Goal: Task Accomplishment & Management: Use online tool/utility

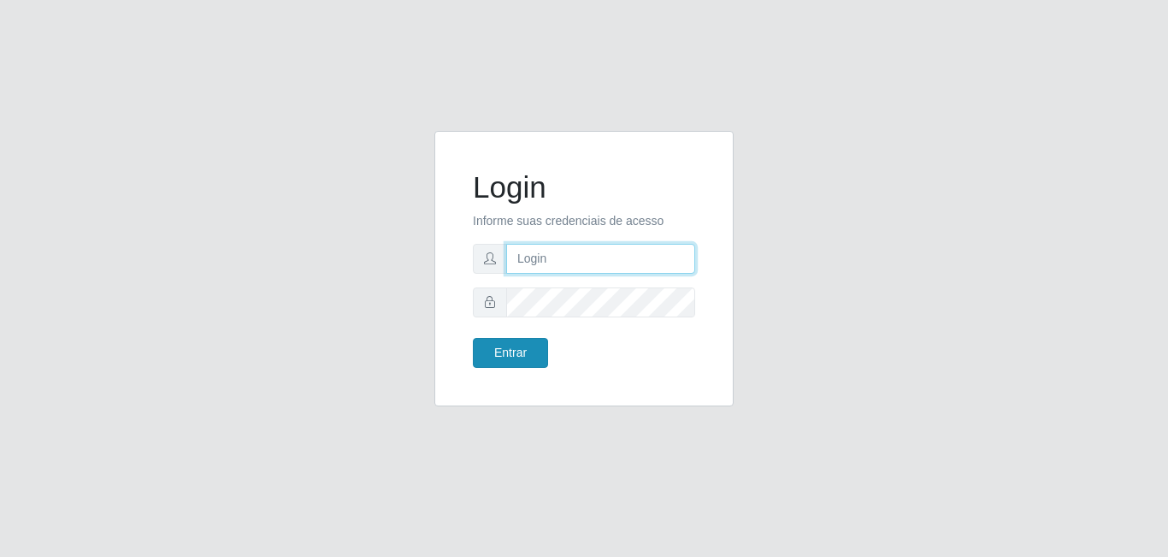
type input "[EMAIL_ADDRESS][DOMAIN_NAME]"
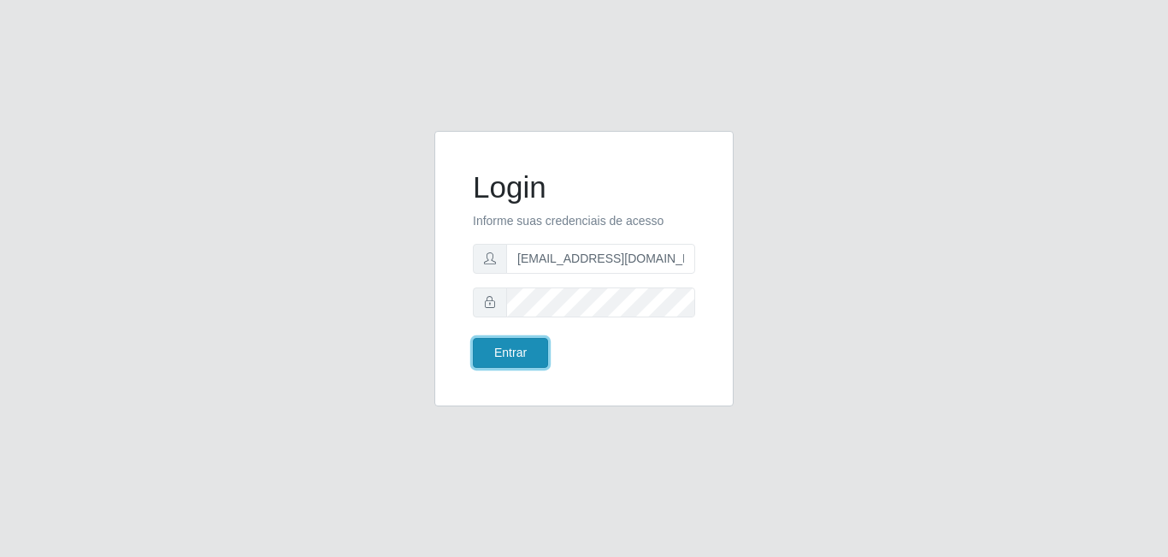
click at [512, 362] on button "Entrar" at bounding box center [510, 353] width 75 height 30
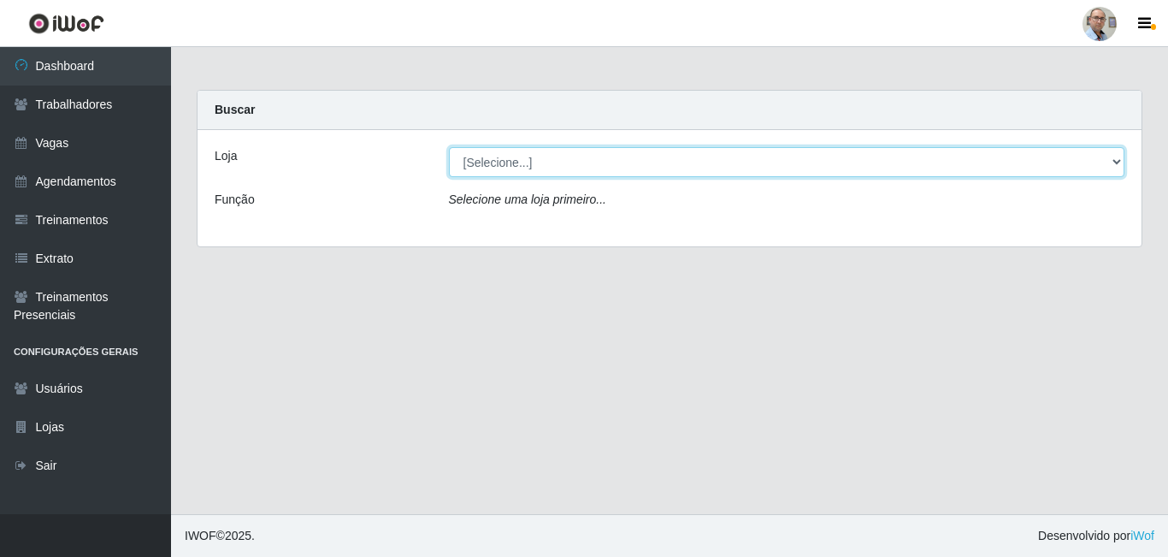
drag, startPoint x: 536, startPoint y: 164, endPoint x: 536, endPoint y: 174, distance: 9.4
click at [536, 164] on select "[Selecione...] Mar Vermelho - Loja 04" at bounding box center [787, 162] width 676 height 30
select select "251"
click at [449, 147] on select "[Selecione...] Mar Vermelho - Loja 04" at bounding box center [787, 162] width 676 height 30
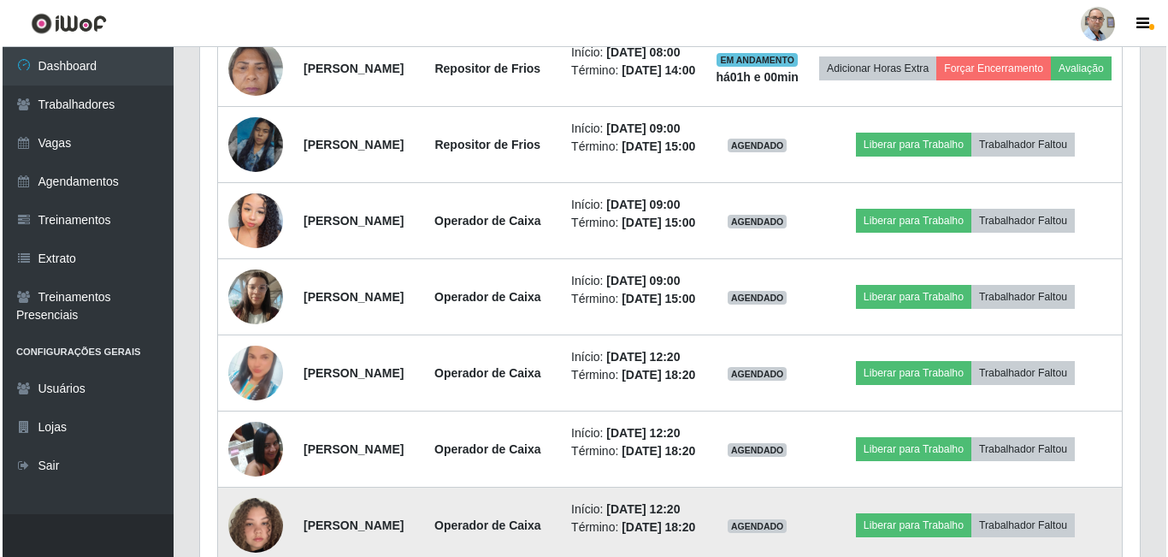
scroll to position [684, 0]
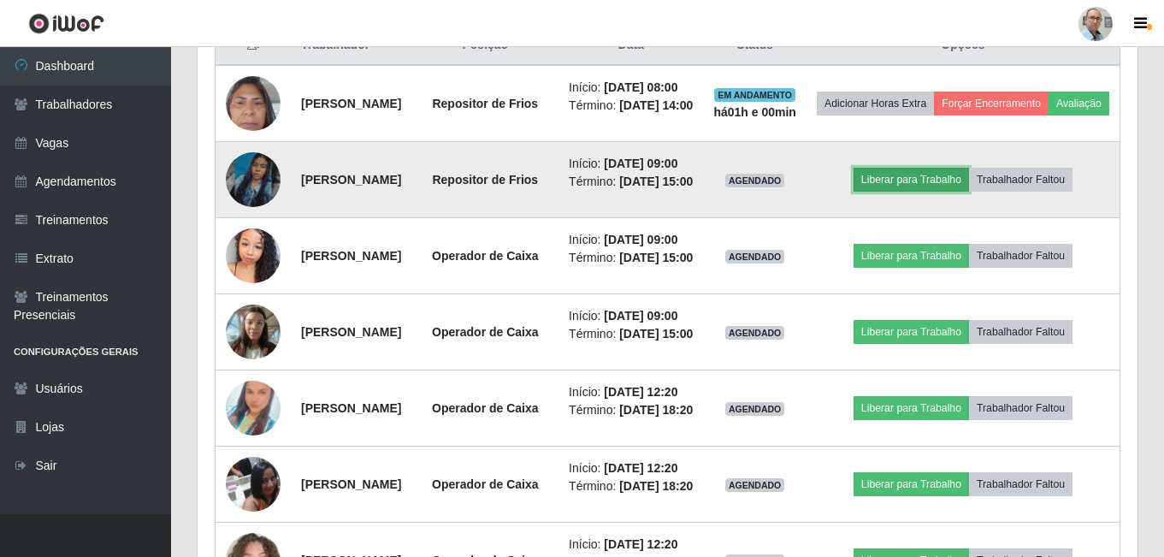
click at [901, 192] on button "Liberar para Trabalho" at bounding box center [910, 180] width 115 height 24
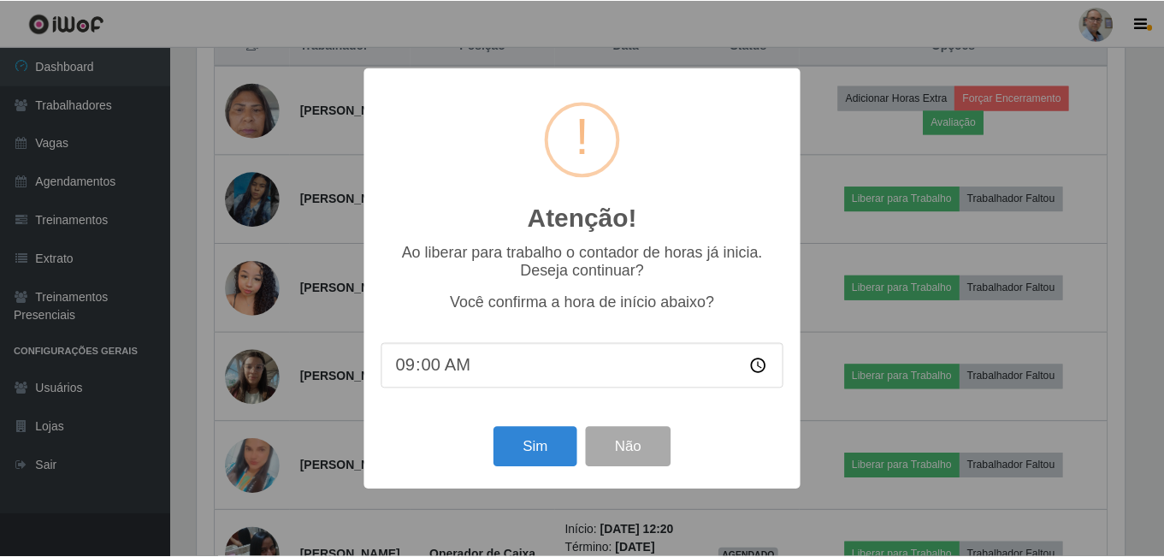
scroll to position [355, 931]
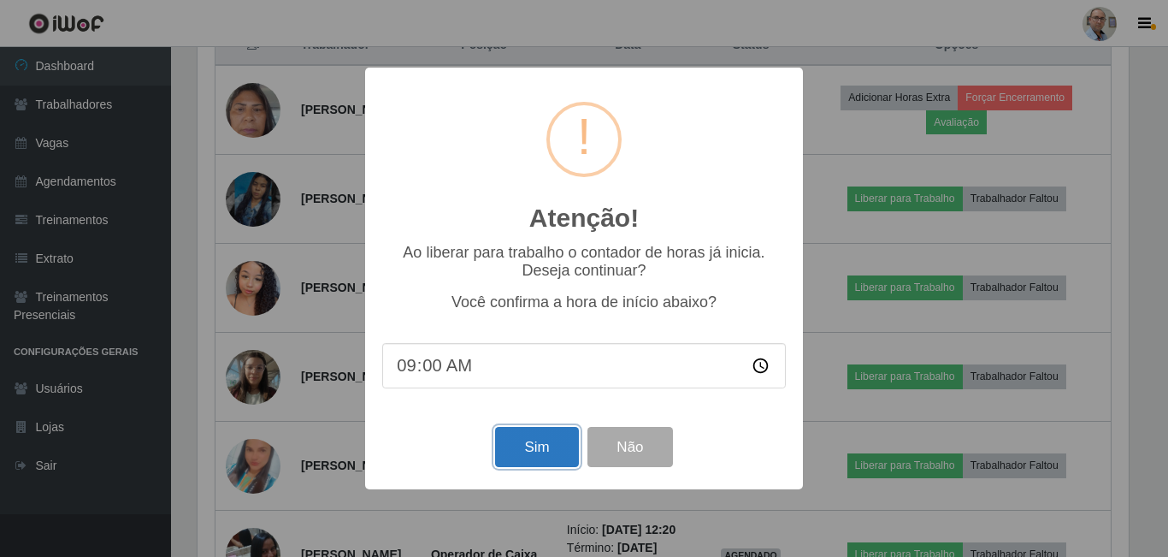
click at [540, 457] on button "Sim" at bounding box center [536, 447] width 83 height 40
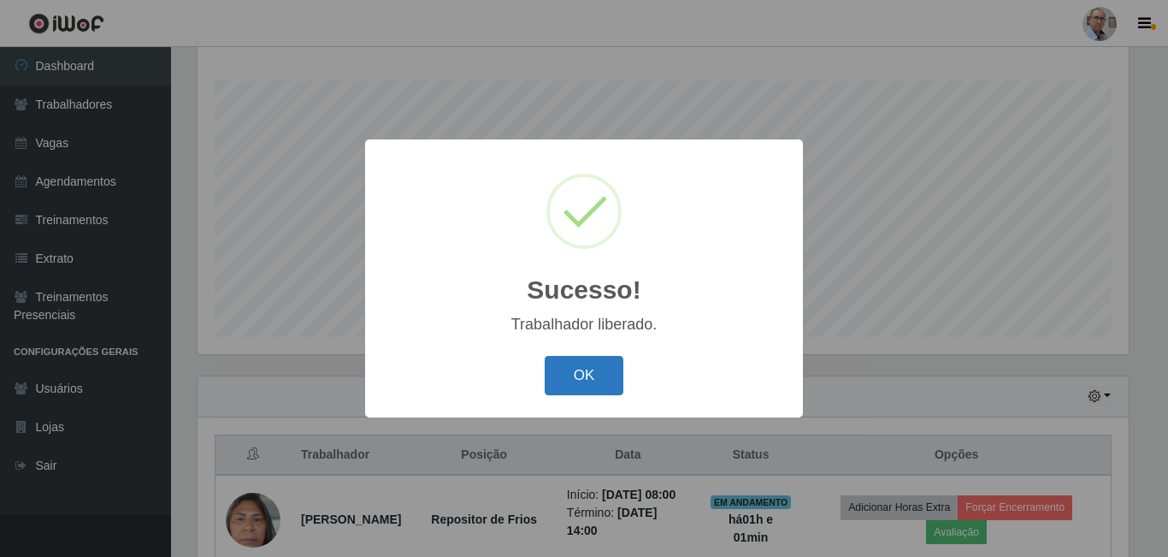
click at [611, 368] on button "OK" at bounding box center [585, 376] width 80 height 40
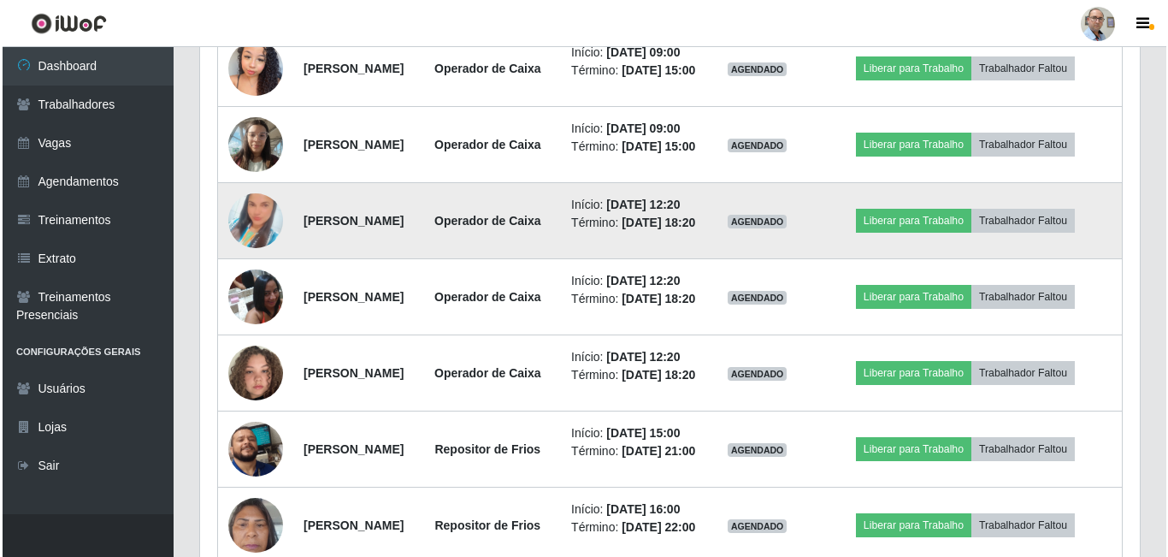
scroll to position [873, 0]
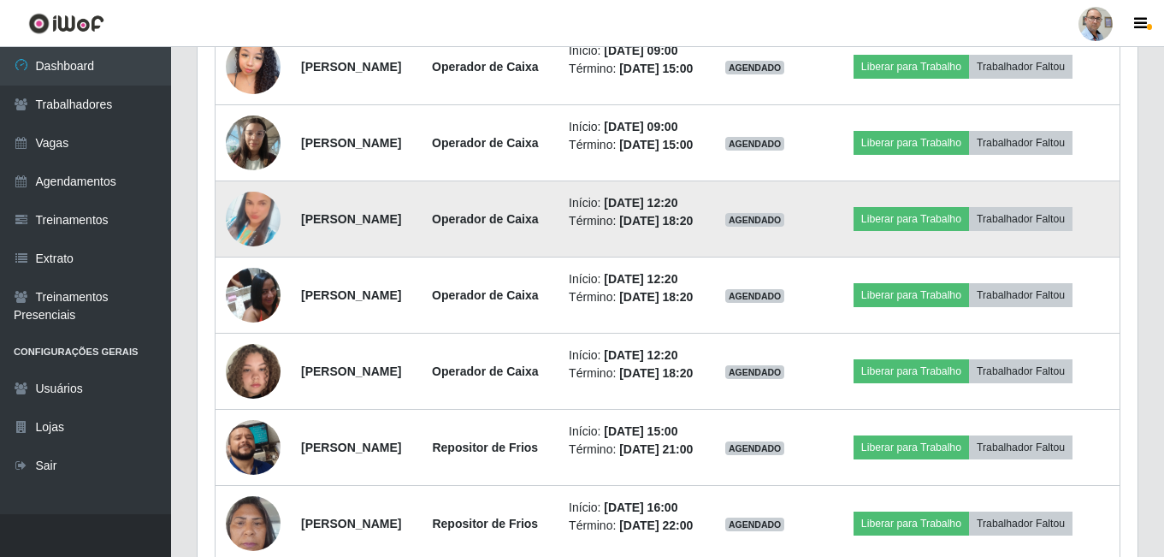
click at [250, 268] on img at bounding box center [253, 218] width 55 height 97
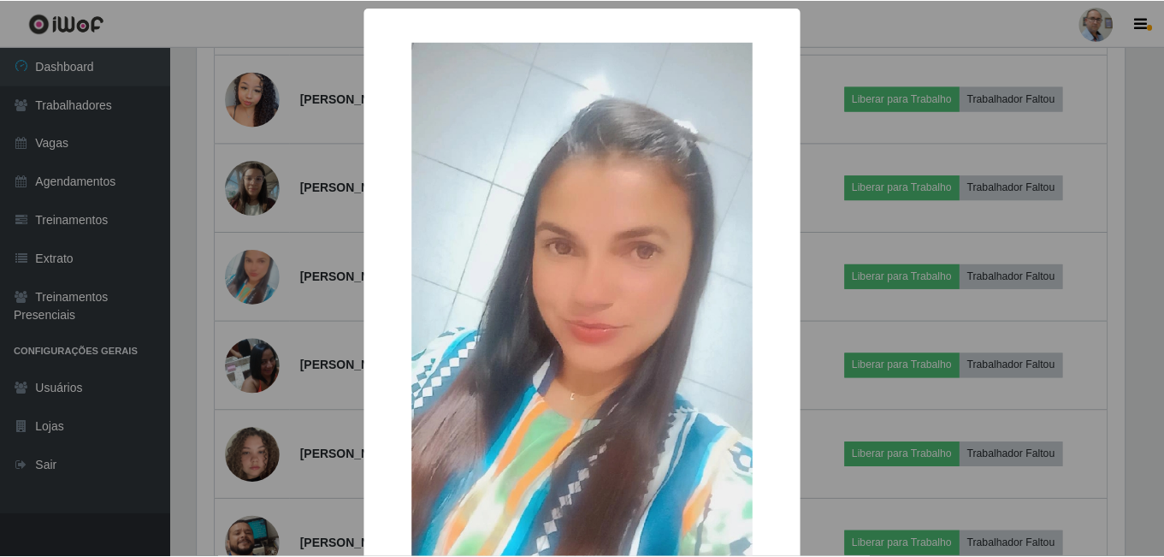
scroll to position [355, 931]
click at [322, 309] on div "× OK Cancel" at bounding box center [584, 278] width 1168 height 557
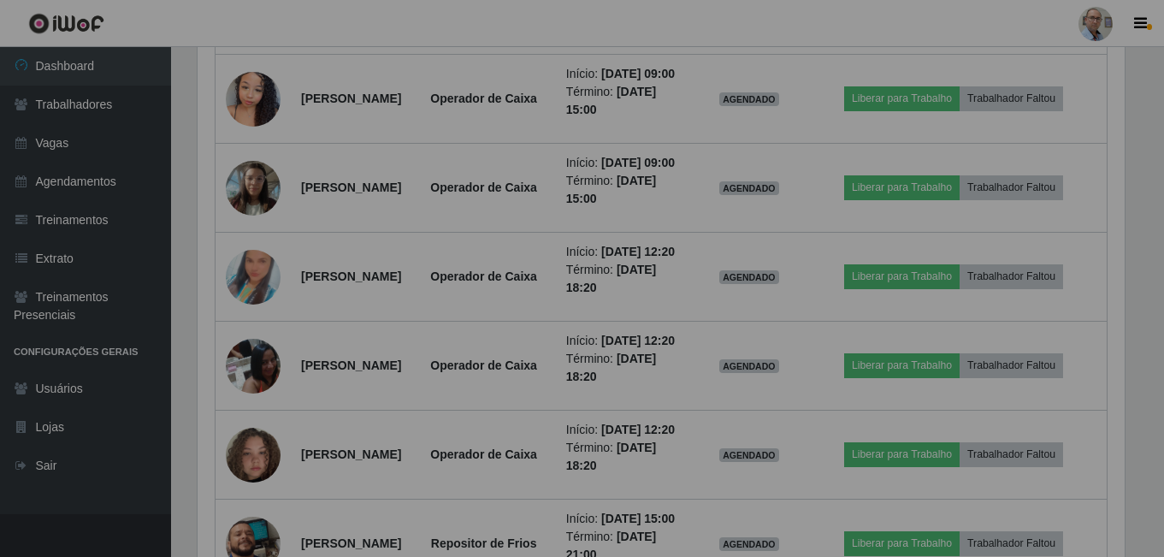
scroll to position [355, 940]
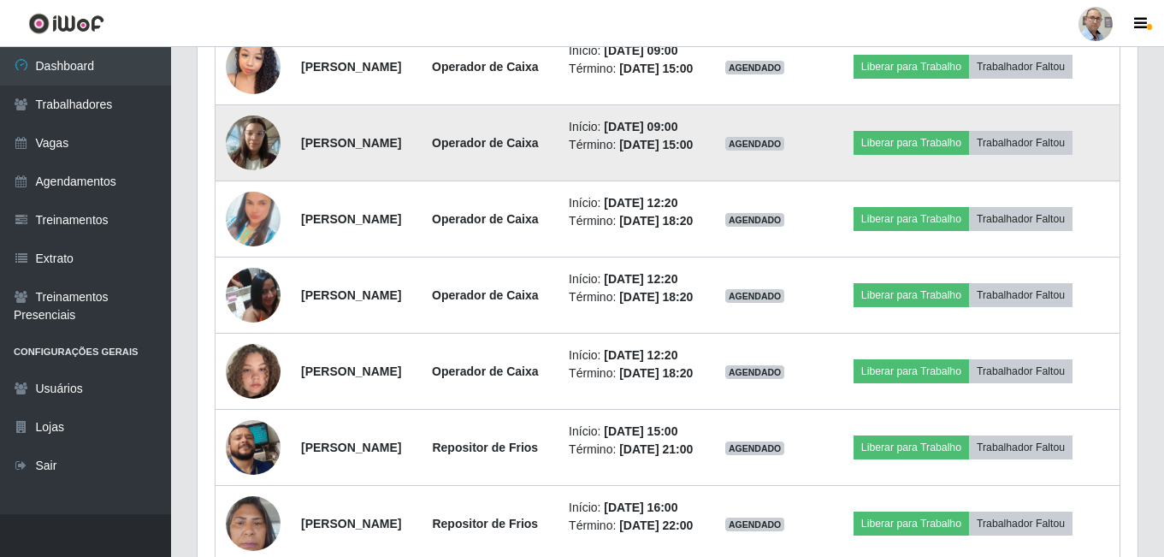
click at [250, 179] on img at bounding box center [253, 142] width 55 height 73
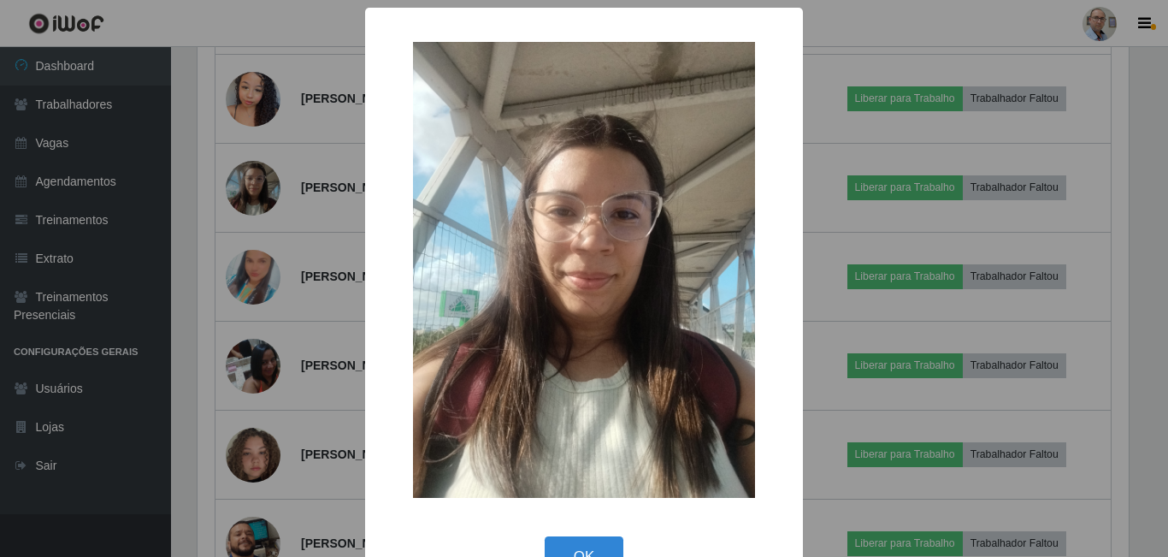
click at [308, 272] on div "× OK Cancel" at bounding box center [584, 278] width 1168 height 557
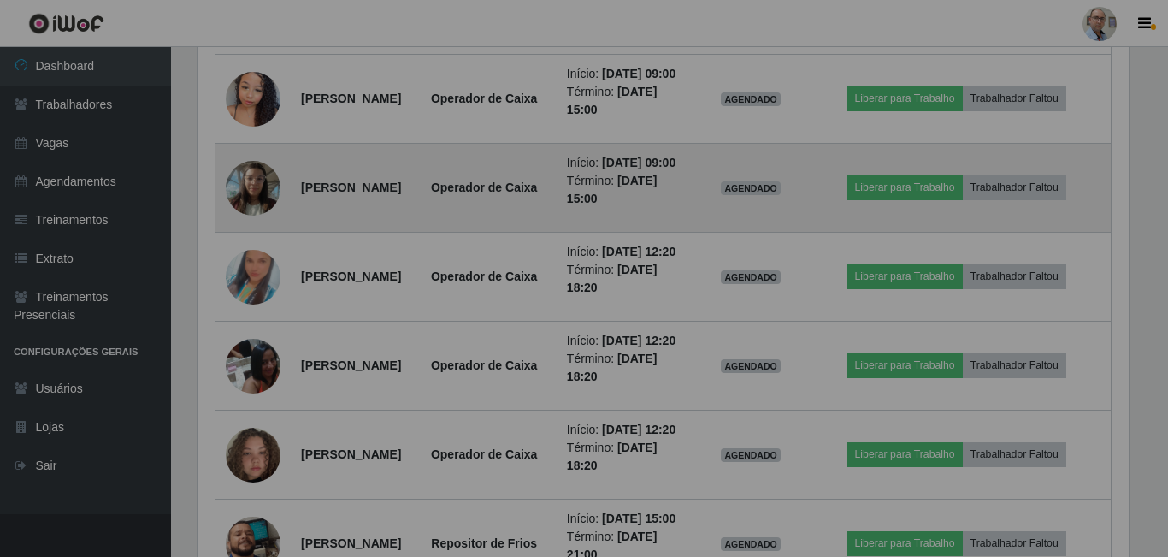
scroll to position [355, 940]
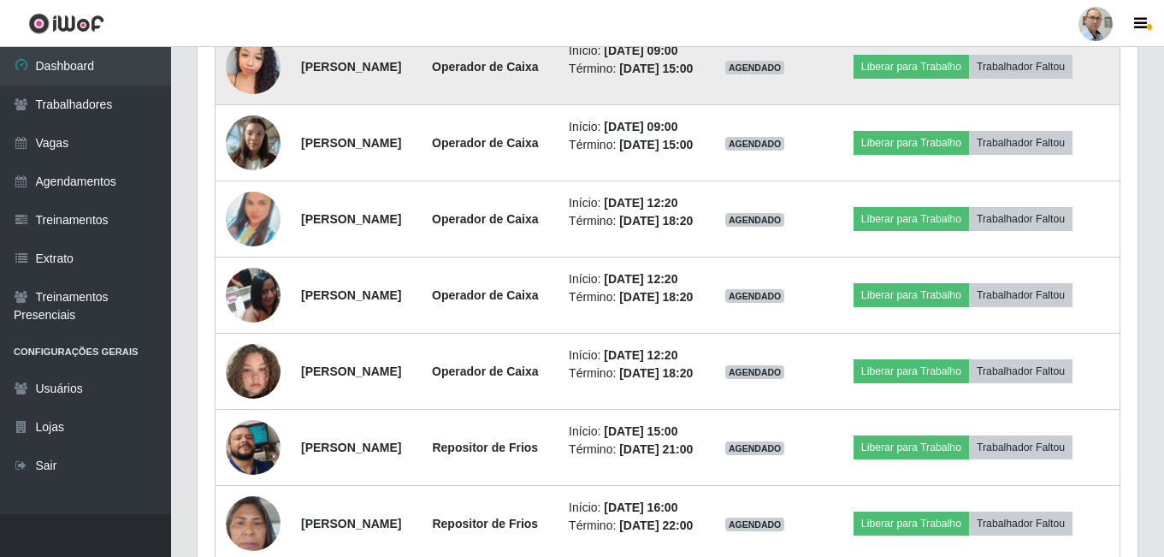
click at [250, 103] on img at bounding box center [253, 66] width 55 height 73
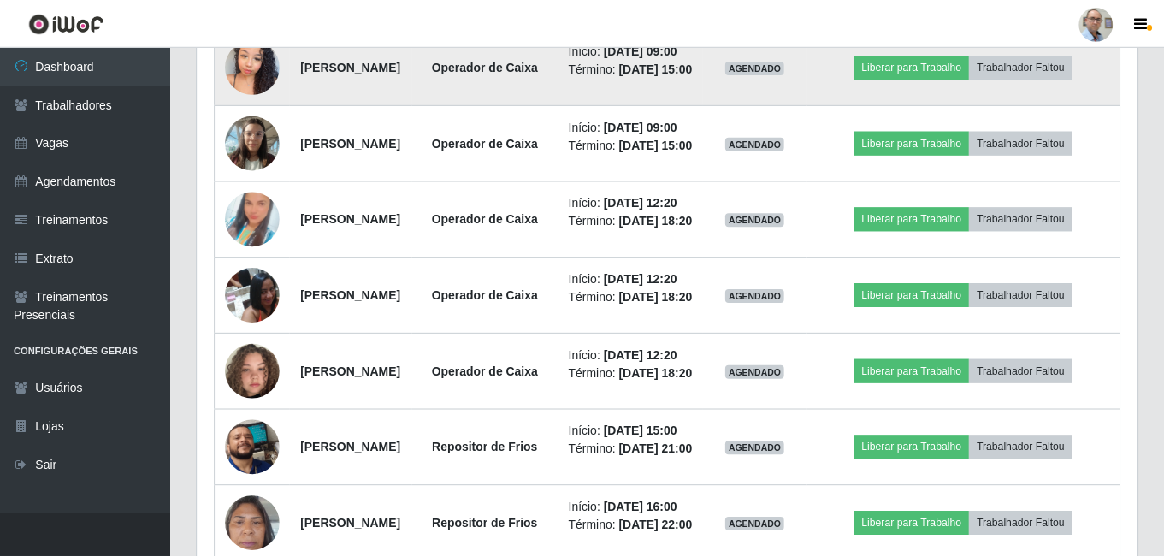
scroll to position [355, 931]
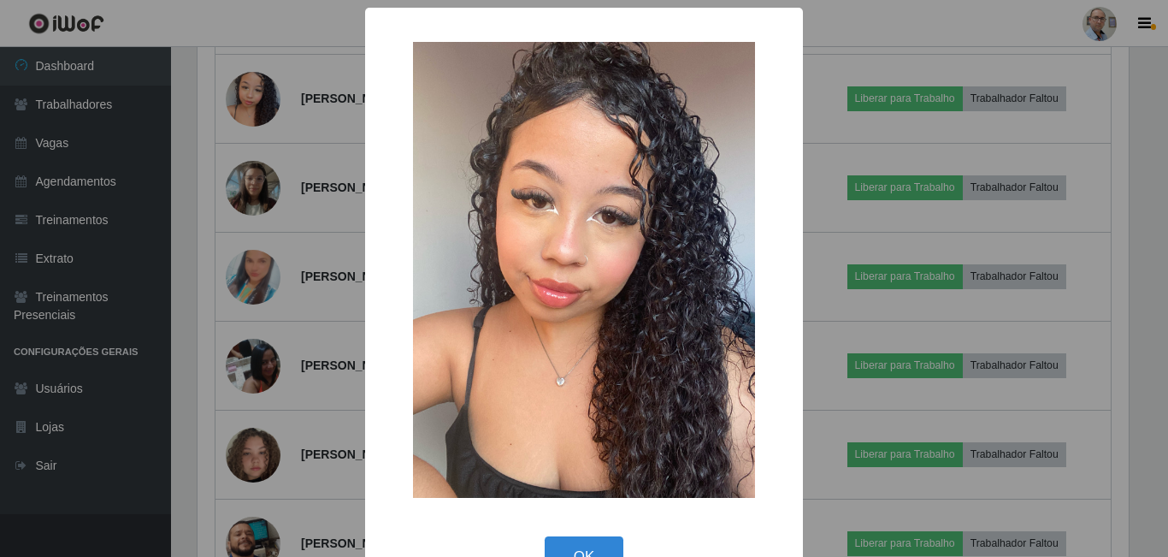
click at [310, 187] on div "× OK Cancel" at bounding box center [584, 278] width 1168 height 557
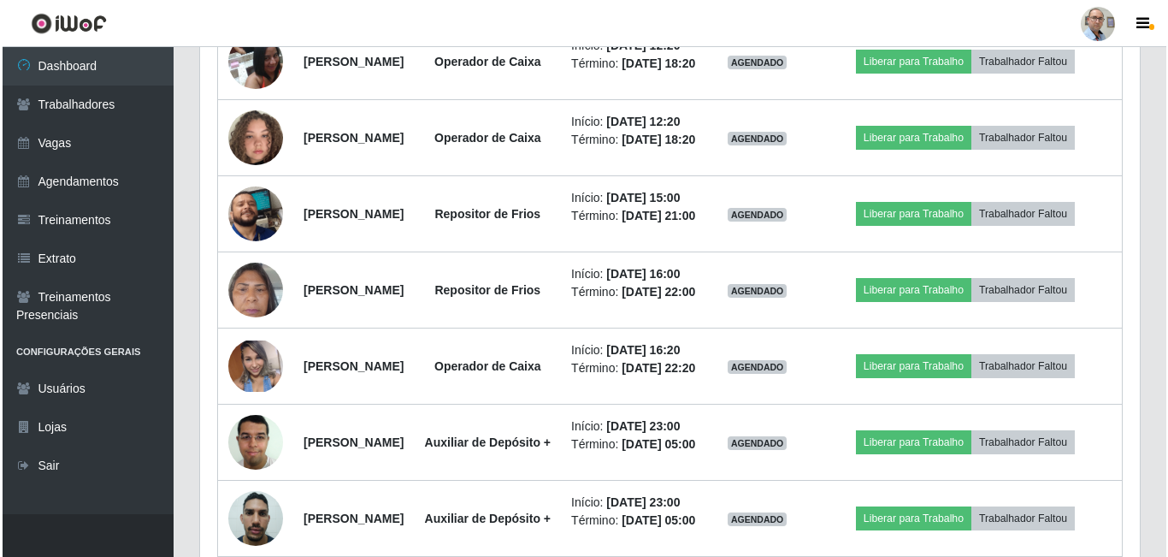
scroll to position [1130, 0]
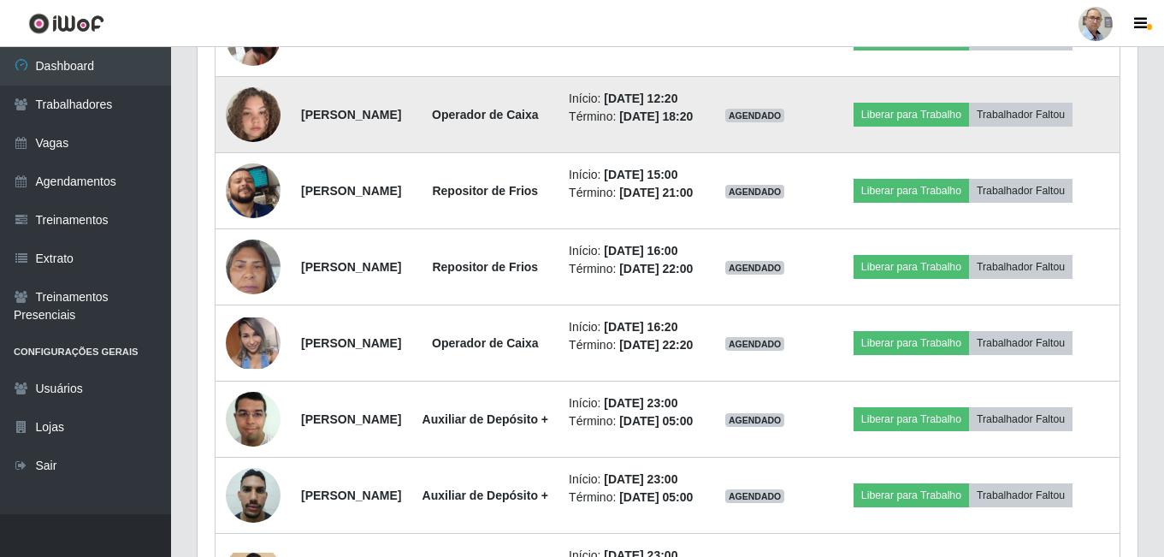
click at [262, 163] on img at bounding box center [253, 114] width 55 height 97
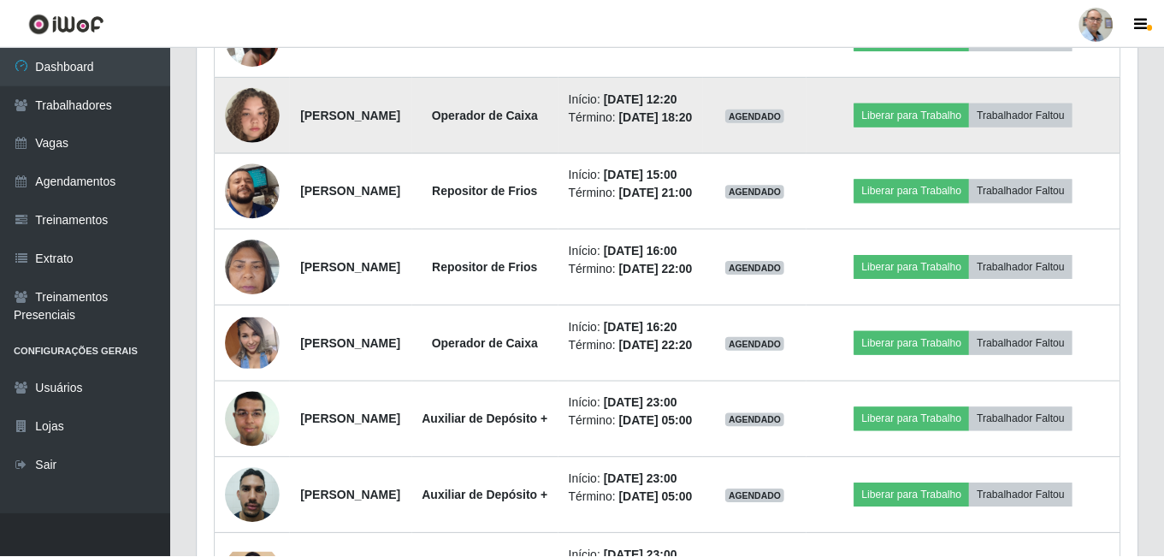
scroll to position [0, 0]
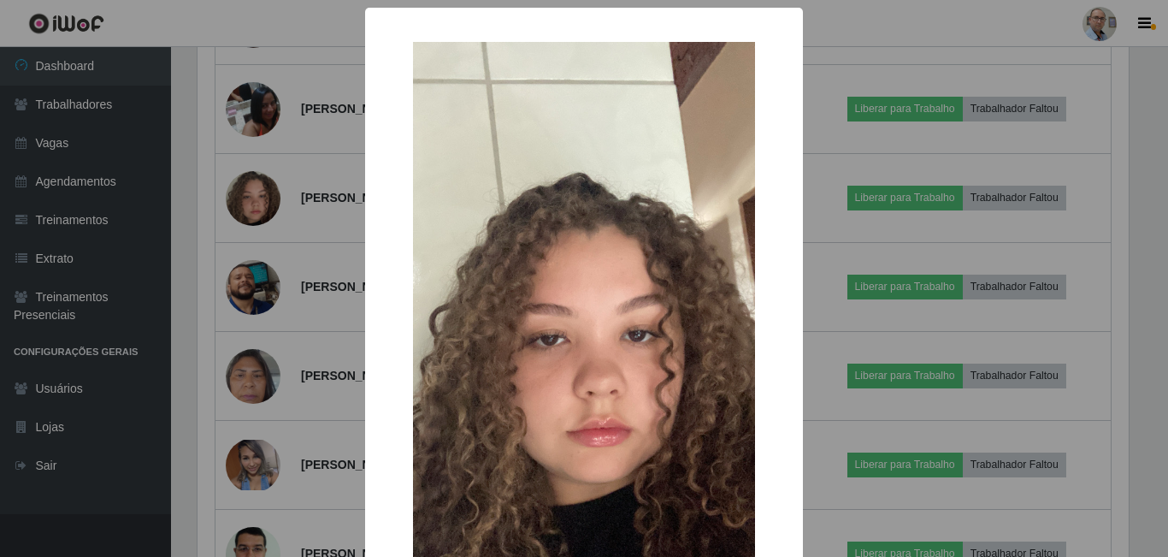
click at [310, 257] on div "× OK Cancel" at bounding box center [584, 278] width 1168 height 557
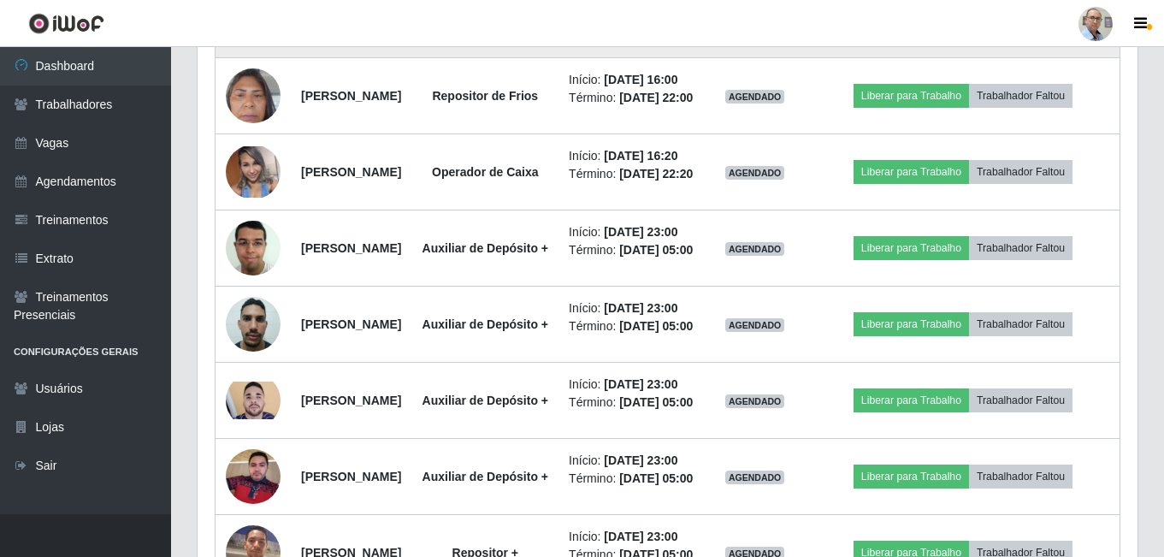
click at [264, 80] on img at bounding box center [253, 19] width 55 height 121
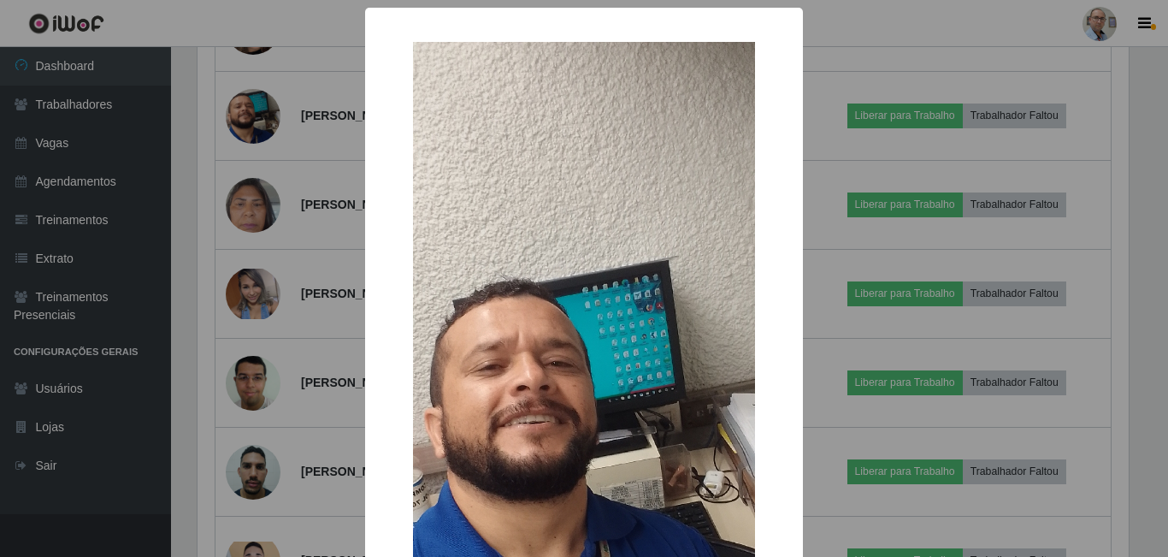
click at [310, 238] on div "× OK Cancel" at bounding box center [584, 278] width 1168 height 557
